Goal: Transaction & Acquisition: Book appointment/travel/reservation

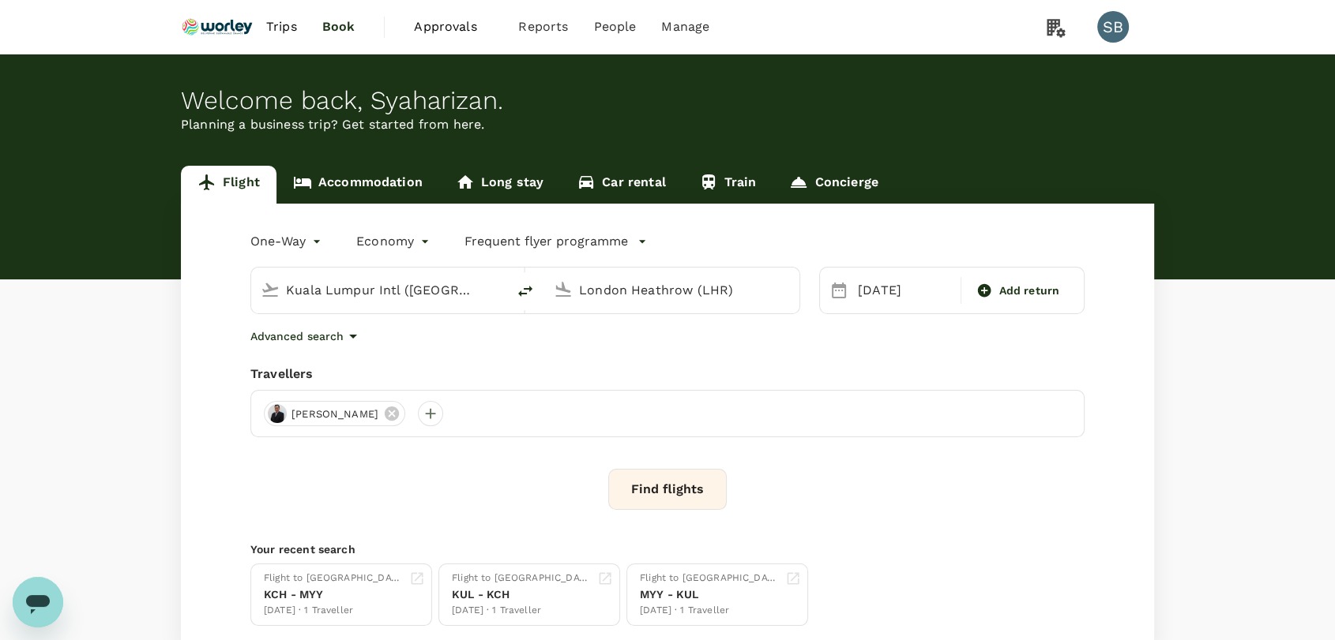
click at [644, 482] on button "Find flights" at bounding box center [667, 489] width 118 height 41
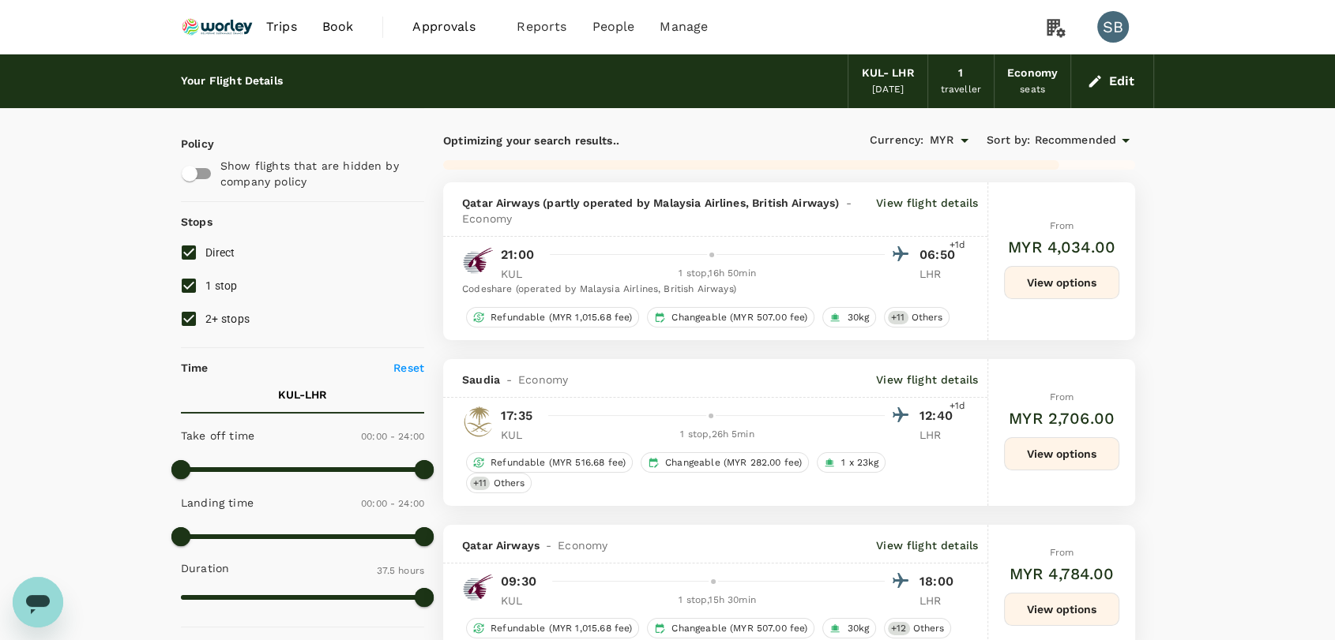
type input "5755"
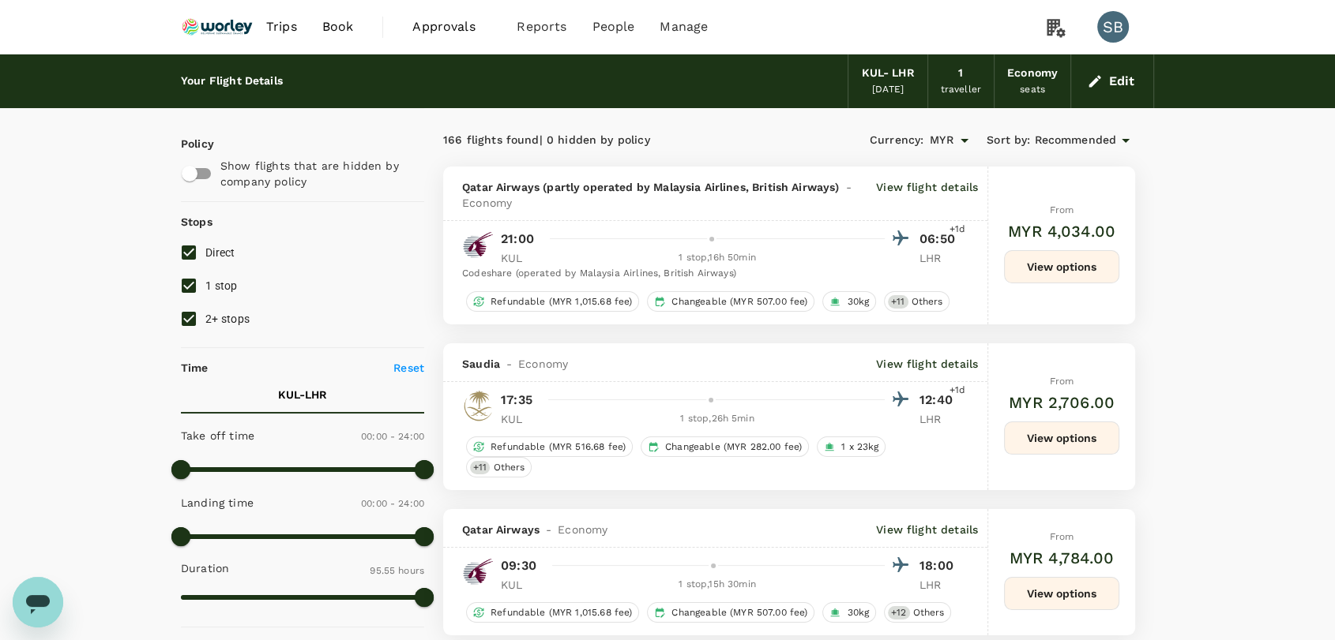
click at [210, 27] on img at bounding box center [217, 26] width 73 height 35
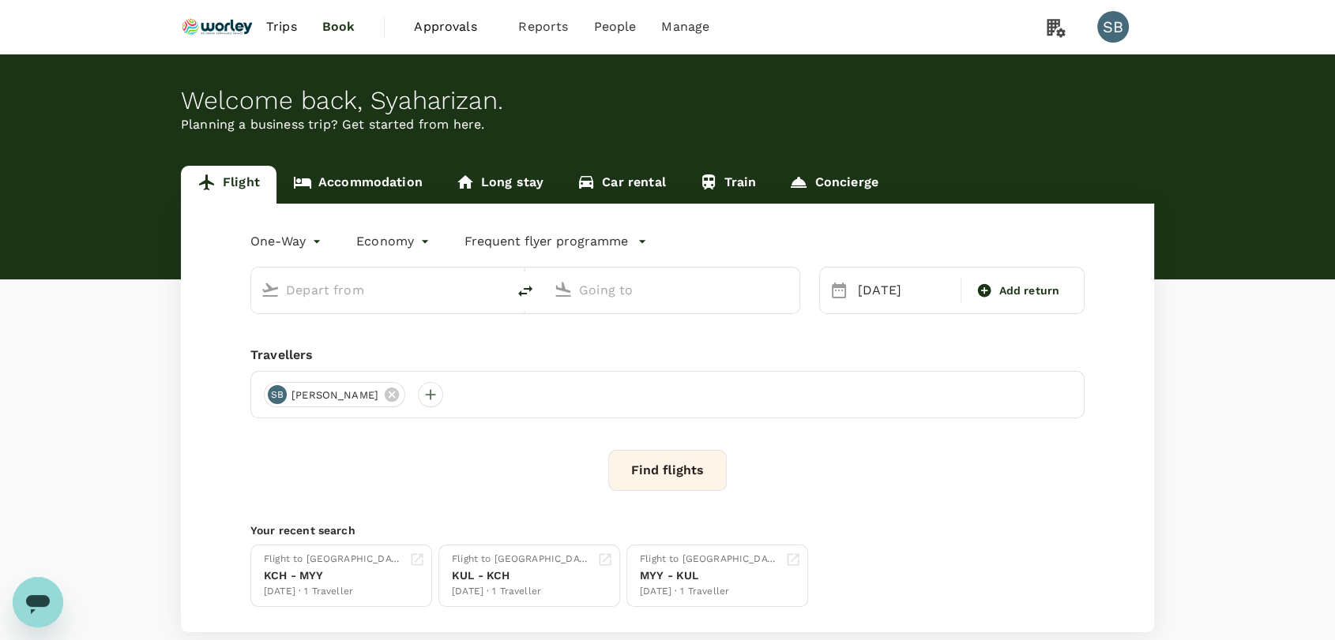
type input "Kuala Lumpur Intl ([GEOGRAPHIC_DATA])"
type input "London Heathrow (LHR)"
type input "Kuala Lumpur Intl ([GEOGRAPHIC_DATA])"
type input "London Heathrow (LHR)"
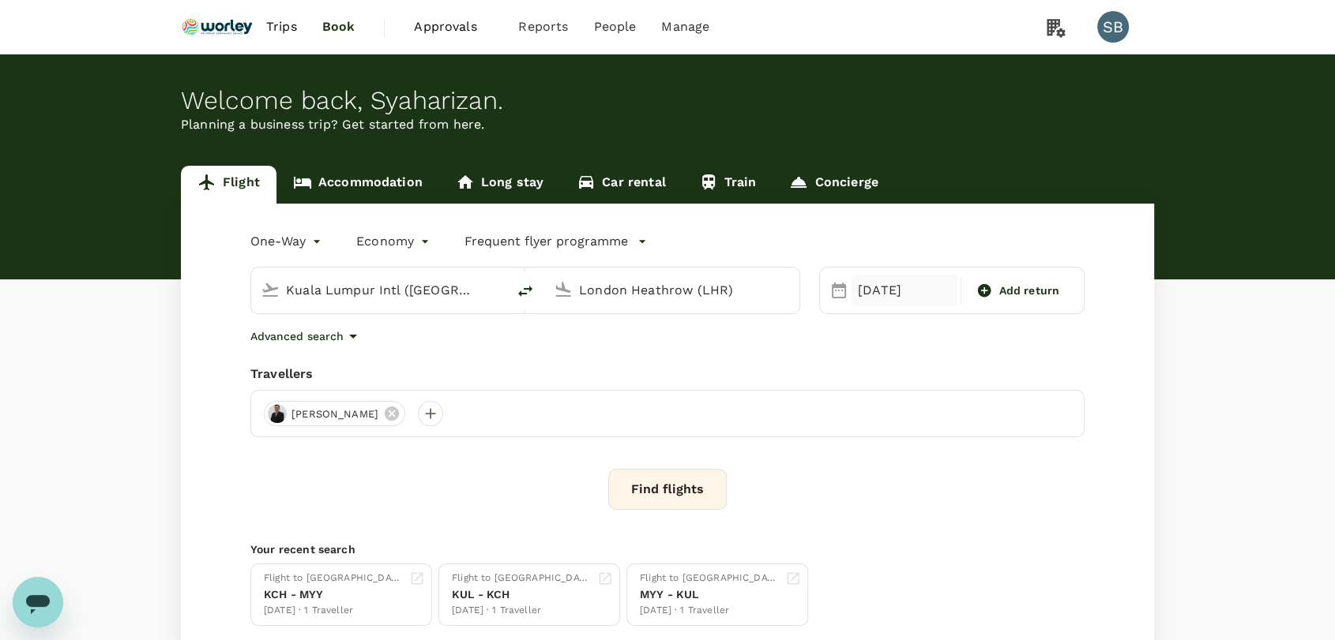
click at [877, 294] on div "[DATE]" at bounding box center [904, 291] width 106 height 32
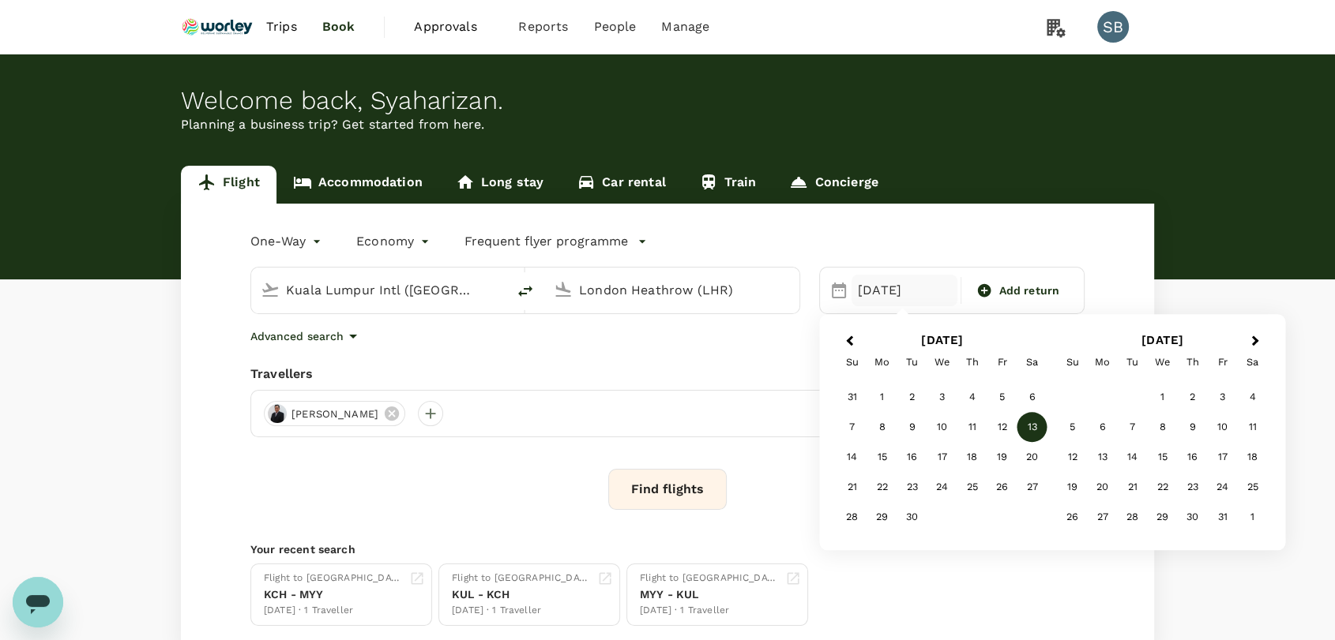
click at [859, 461] on div "14" at bounding box center [852, 458] width 30 height 30
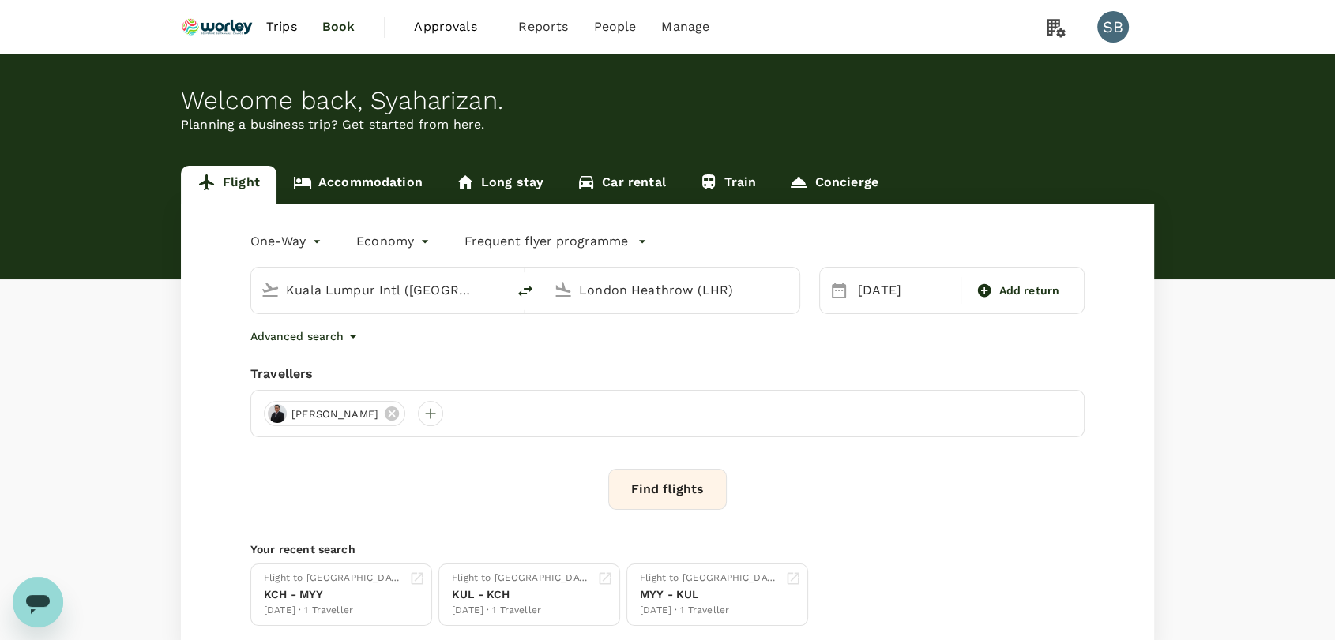
click at [818, 483] on div "Find flights" at bounding box center [667, 489] width 834 height 41
click at [689, 480] on button "Find flights" at bounding box center [667, 489] width 118 height 41
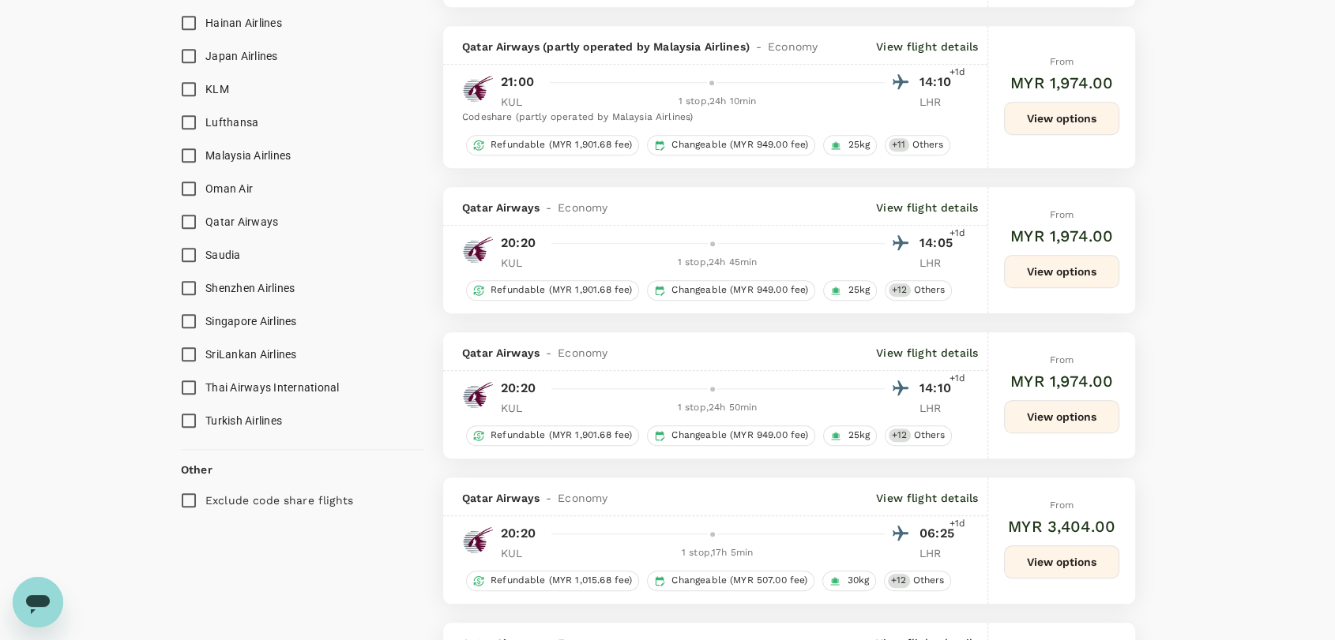
scroll to position [1349, 0]
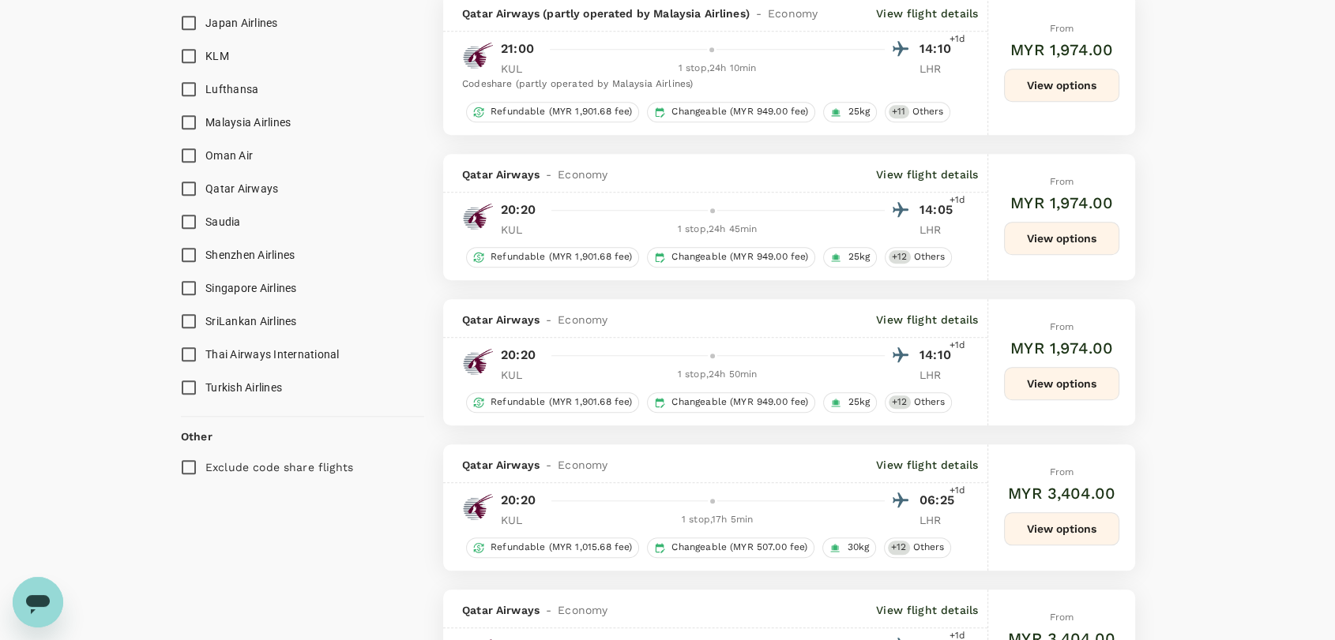
type input "5755"
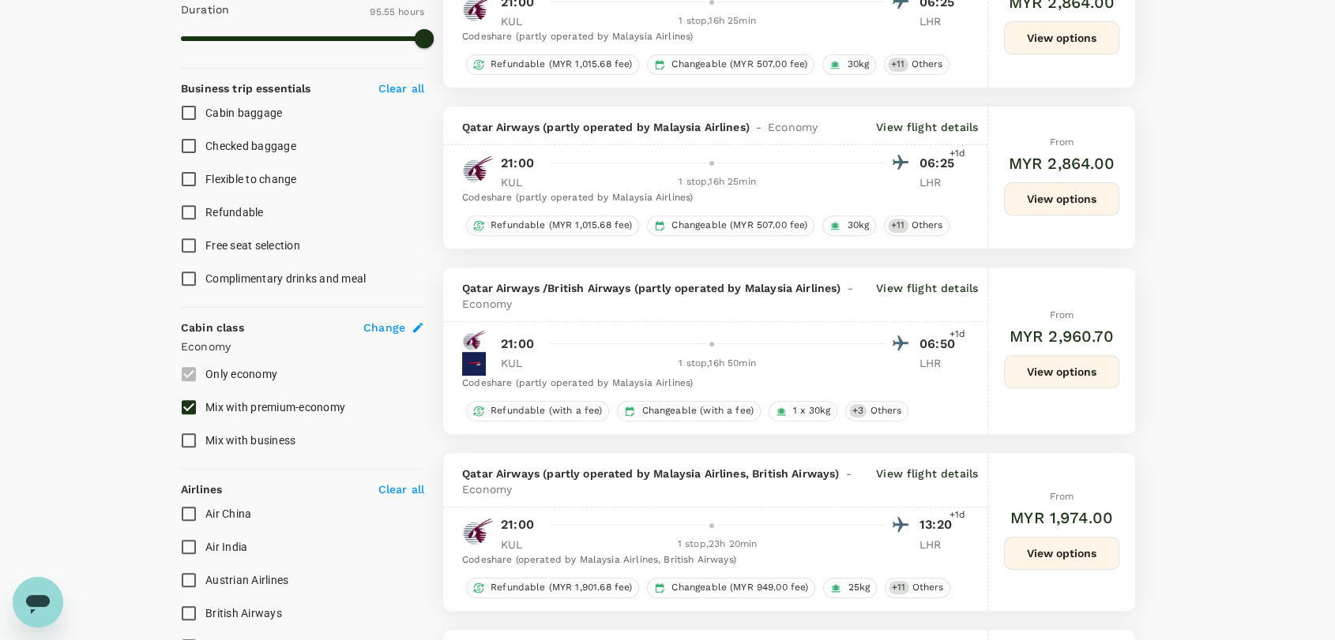
scroll to position [0, 0]
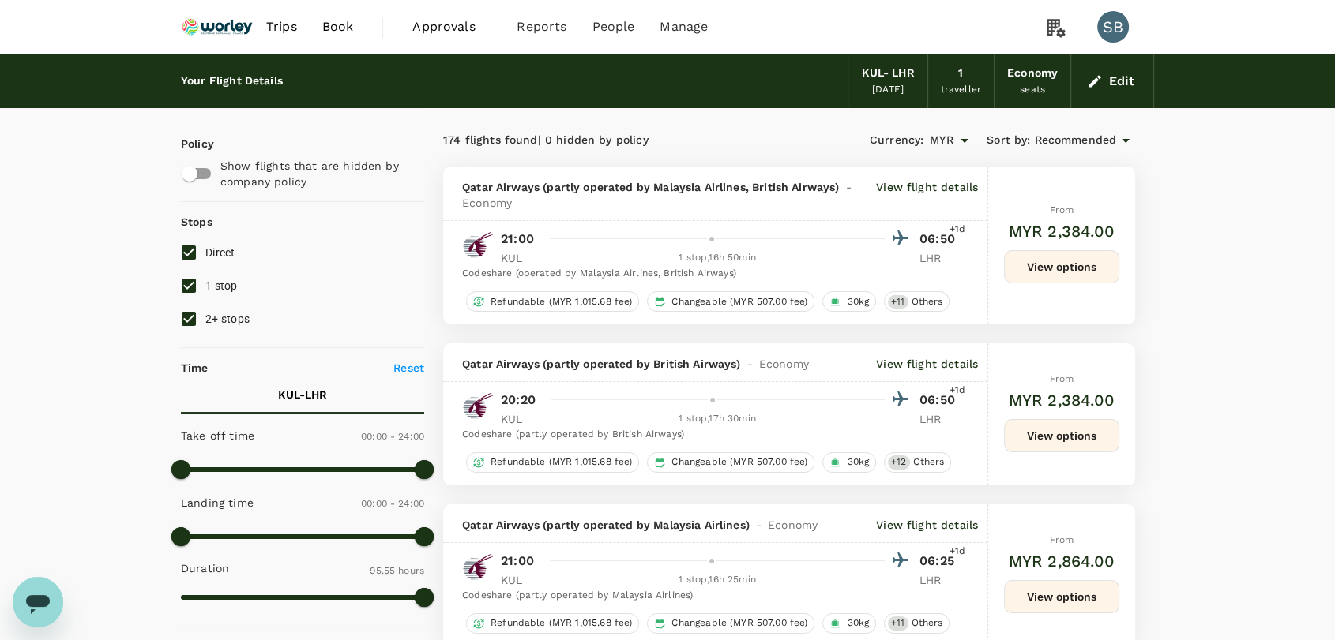
click at [232, 22] on img at bounding box center [217, 26] width 73 height 35
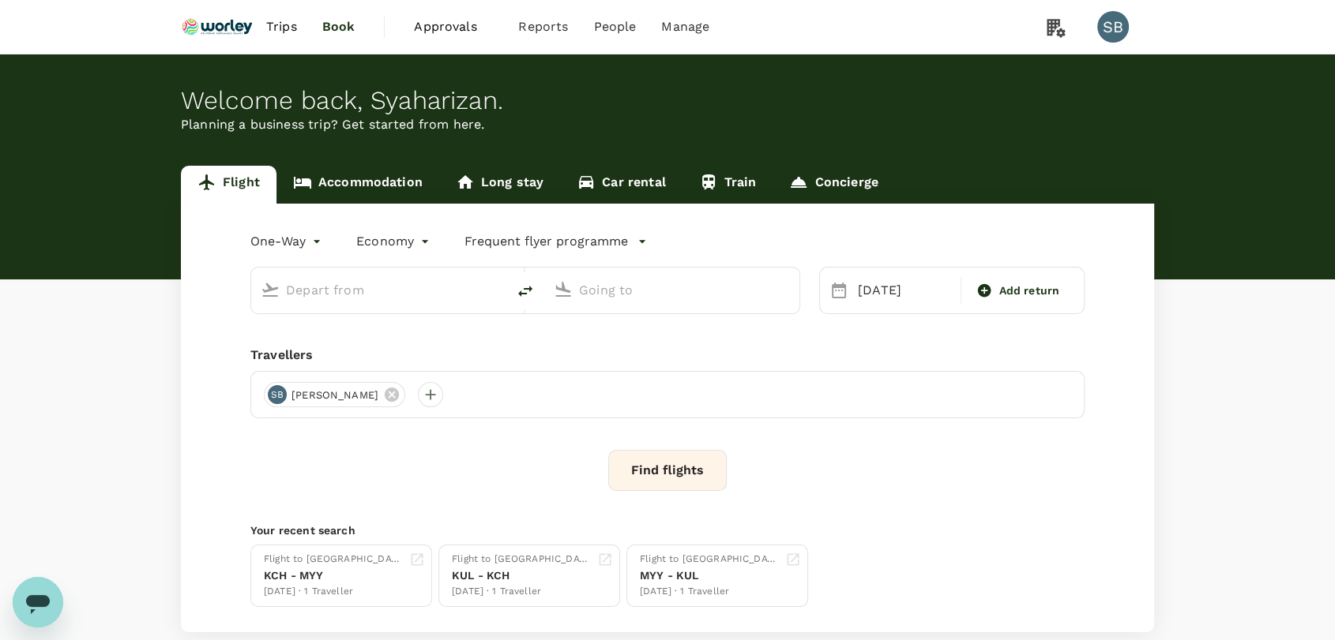
type input "Kuala Lumpur Intl ([GEOGRAPHIC_DATA])"
type input "London Heathrow (LHR)"
type input "Kuala Lumpur Intl ([GEOGRAPHIC_DATA])"
type input "London Heathrow (LHR)"
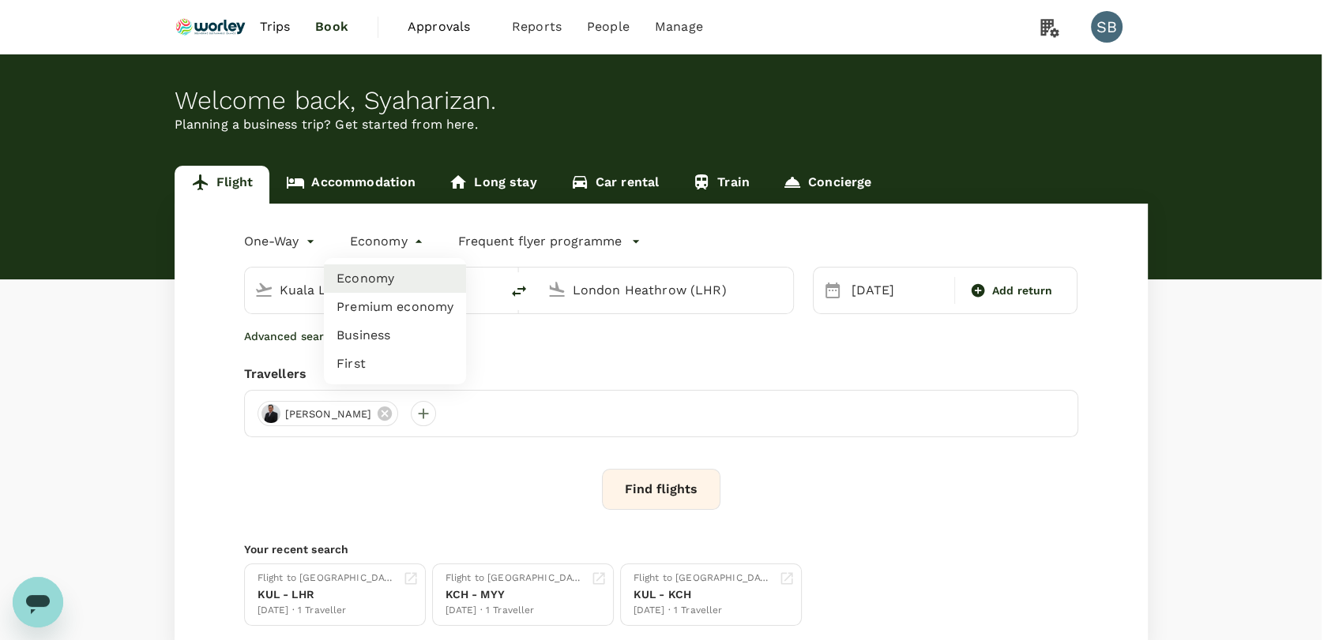
click at [396, 243] on body "Trips Book Approvals 0 Reports People Manage SB Welcome back , [GEOGRAPHIC_DATA…" at bounding box center [667, 374] width 1335 height 749
click at [400, 307] on li "Premium economy" at bounding box center [395, 307] width 142 height 28
type input "premium-economy"
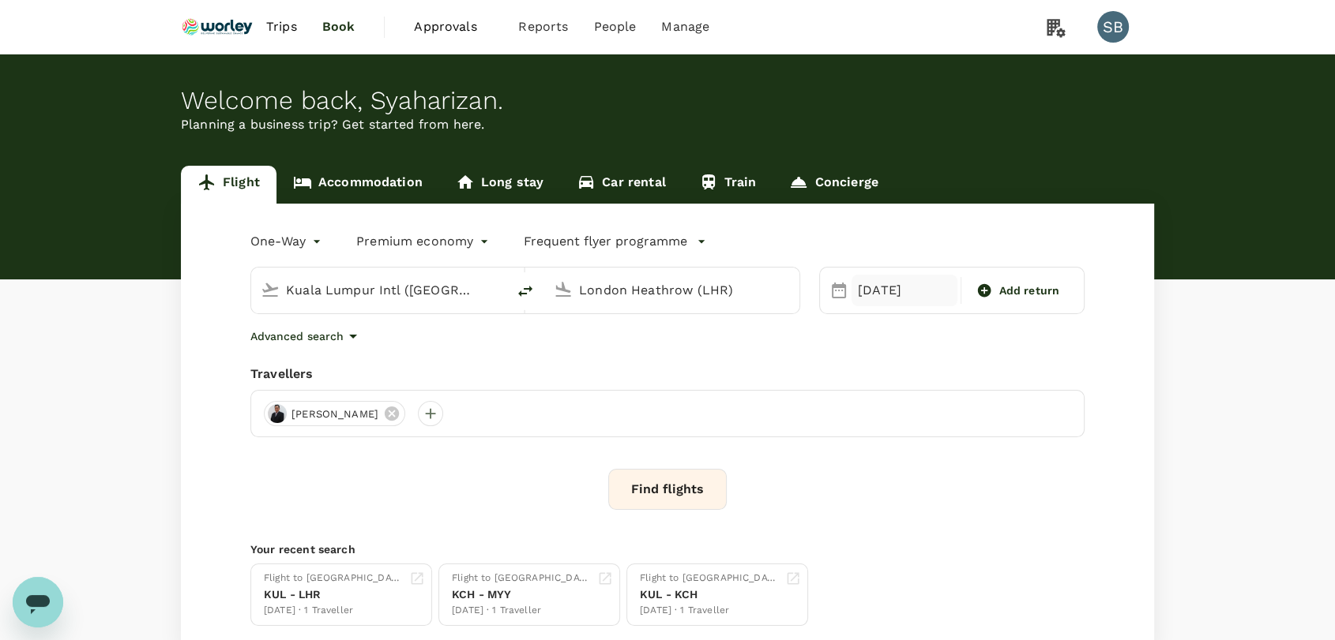
click at [866, 296] on div "[DATE]" at bounding box center [904, 291] width 106 height 32
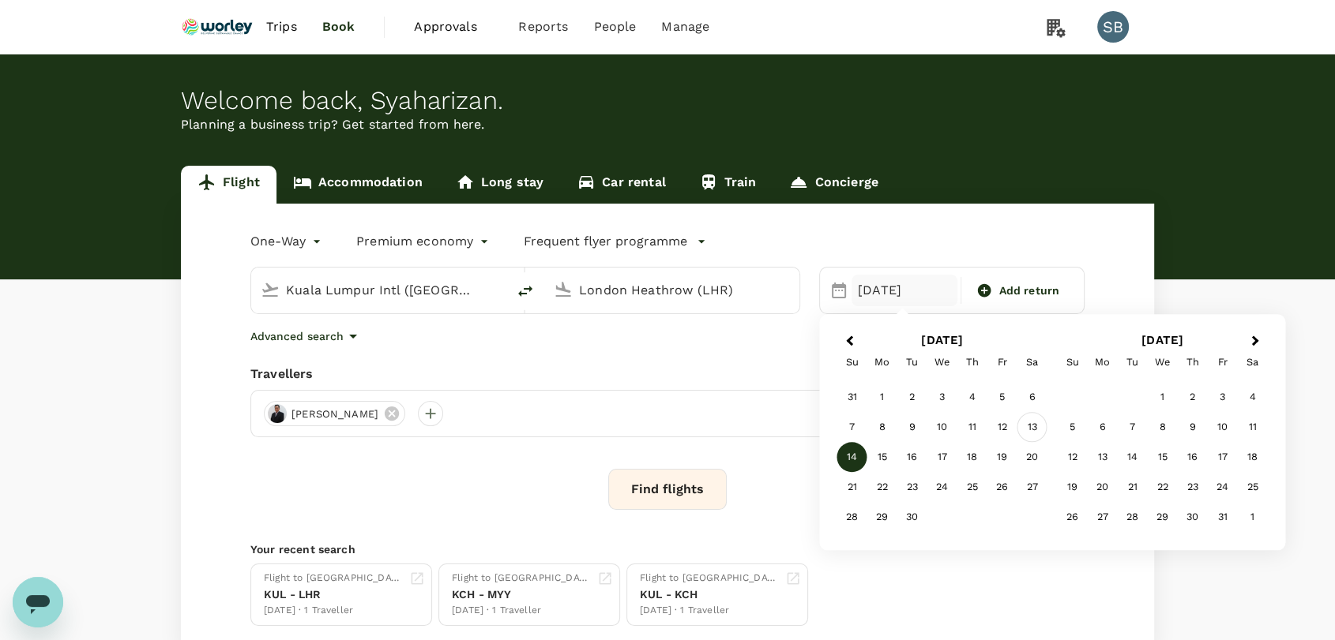
click at [1033, 425] on div "13" at bounding box center [1032, 428] width 30 height 30
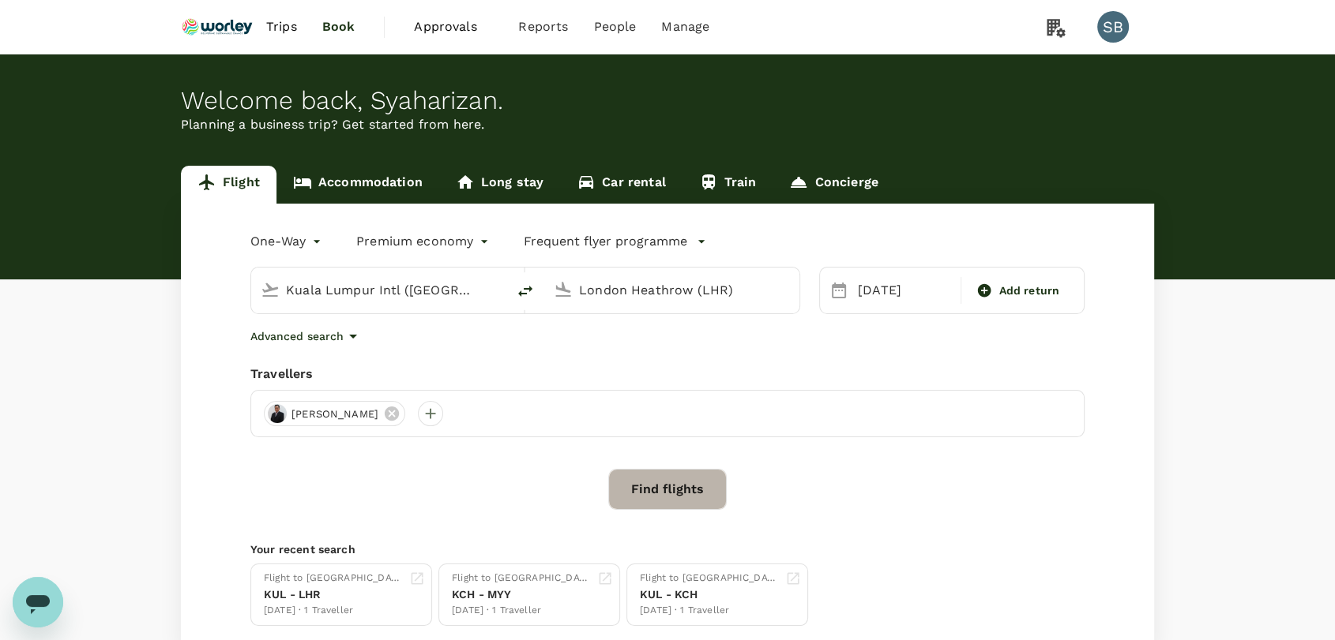
click at [675, 497] on button "Find flights" at bounding box center [667, 489] width 118 height 41
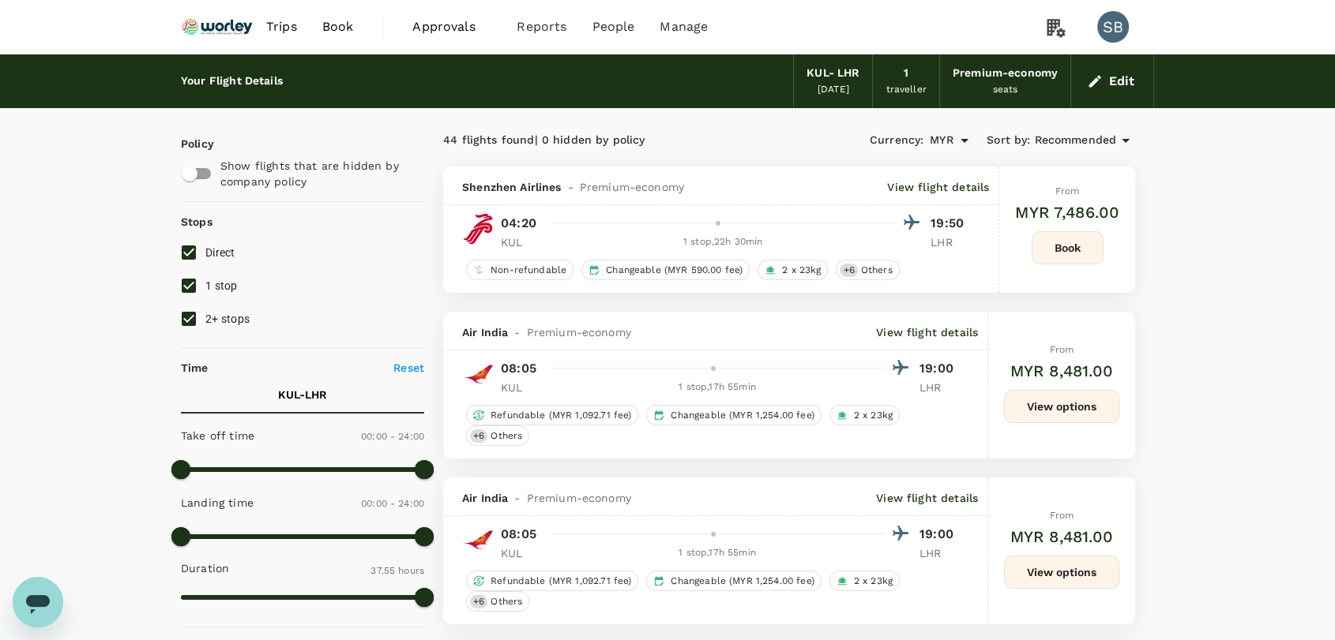
click at [221, 26] on img at bounding box center [217, 26] width 73 height 35
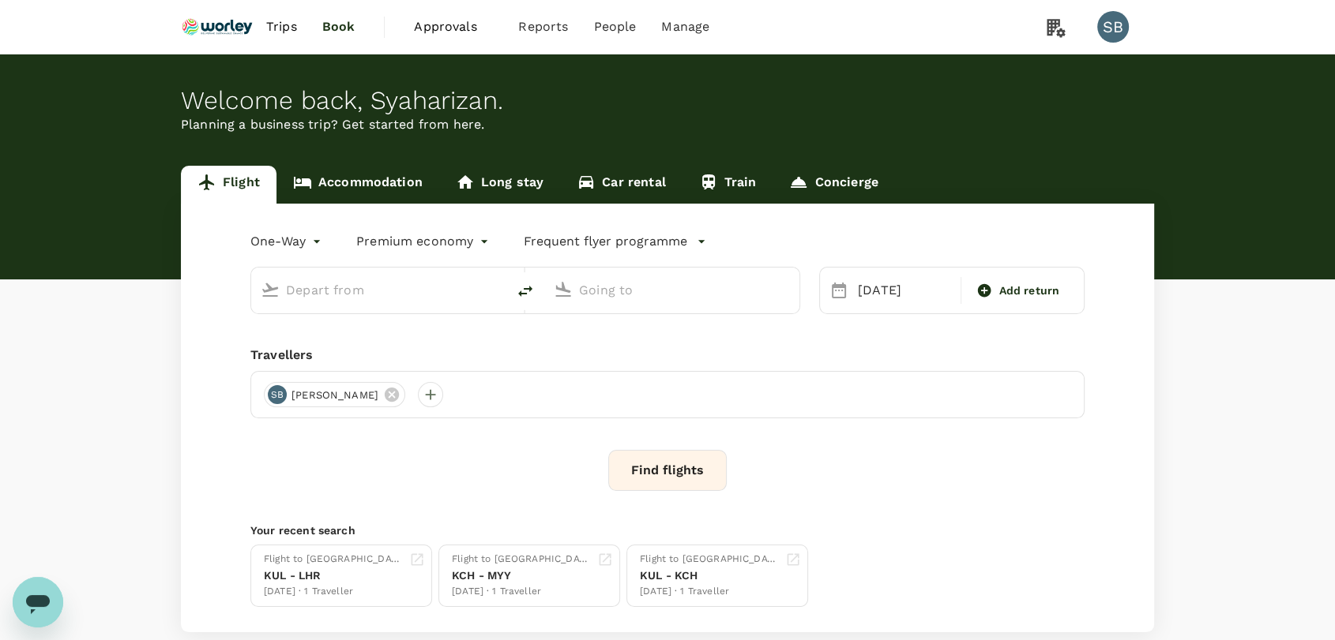
type input "Kuala Lumpur Intl ([GEOGRAPHIC_DATA])"
type input "London Heathrow (LHR)"
type input "Kuala Lumpur Intl ([GEOGRAPHIC_DATA])"
type input "London Heathrow (LHR)"
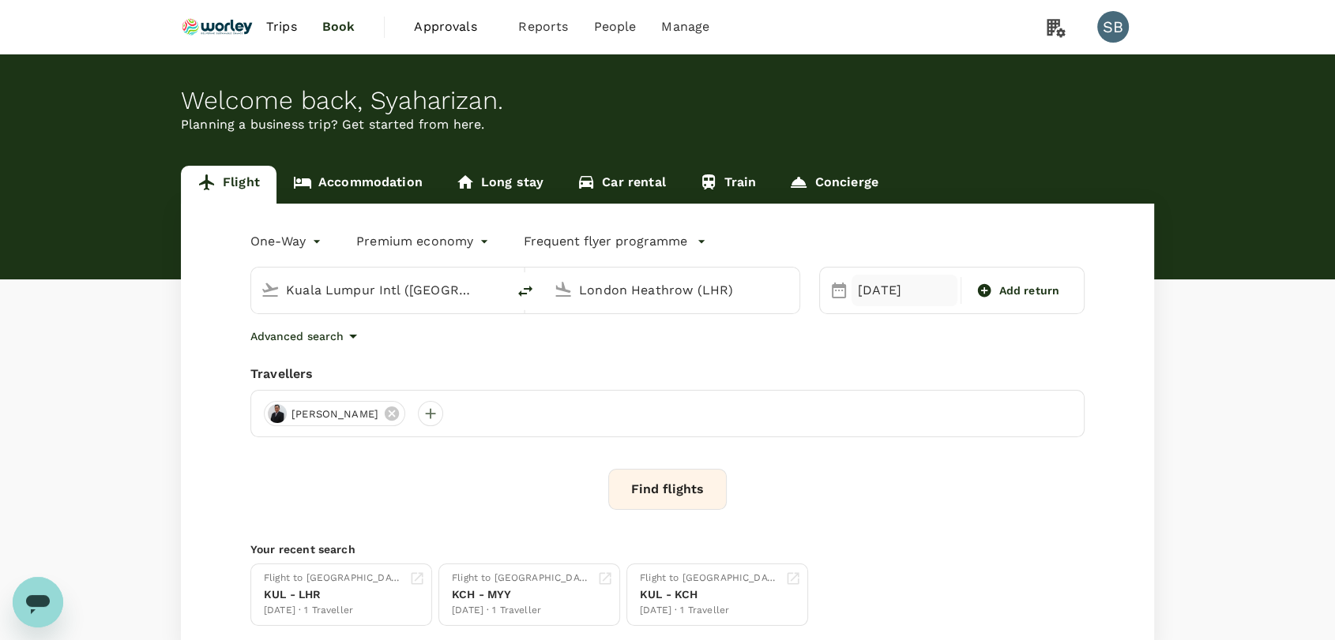
click at [860, 293] on div "[DATE]" at bounding box center [904, 291] width 106 height 32
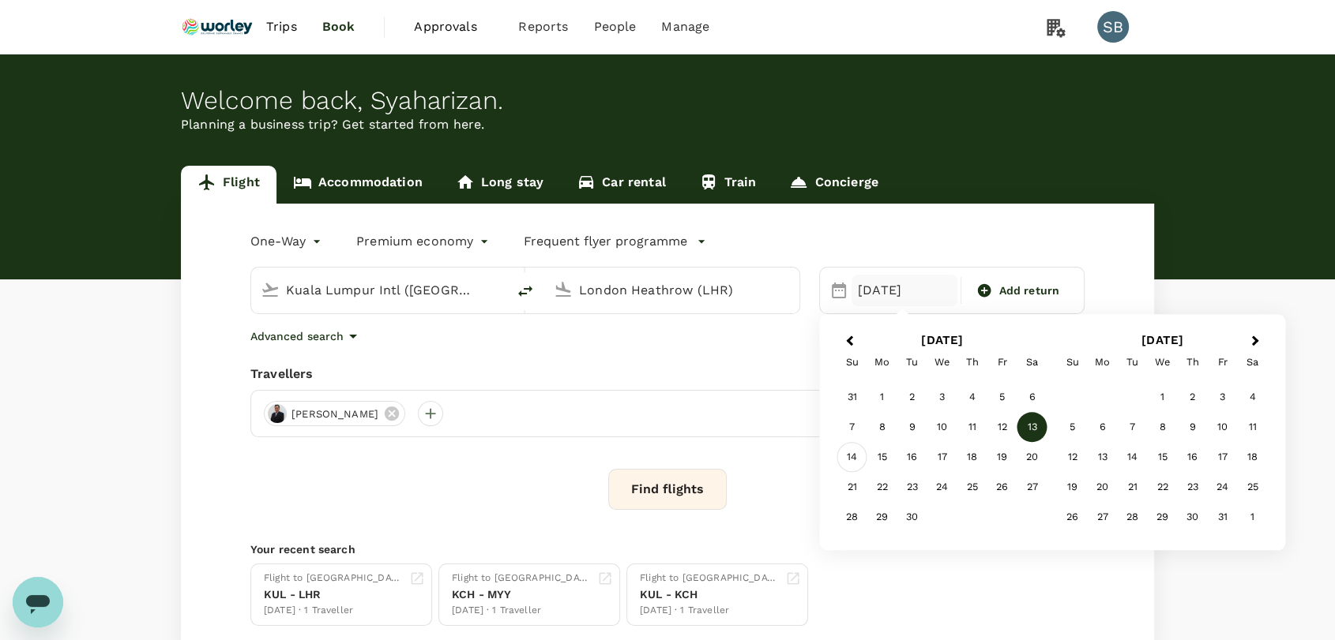
click at [857, 456] on div "14" at bounding box center [852, 458] width 30 height 30
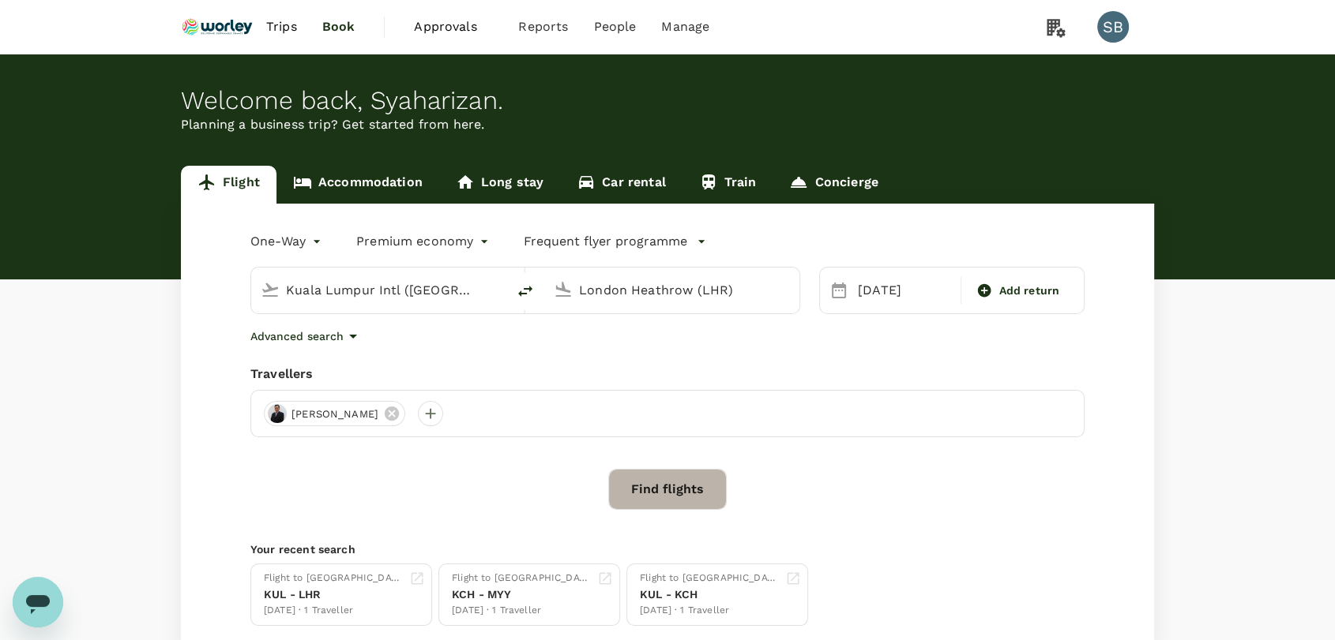
click at [674, 490] on button "Find flights" at bounding box center [667, 489] width 118 height 41
